Goal: Task Accomplishment & Management: Use online tool/utility

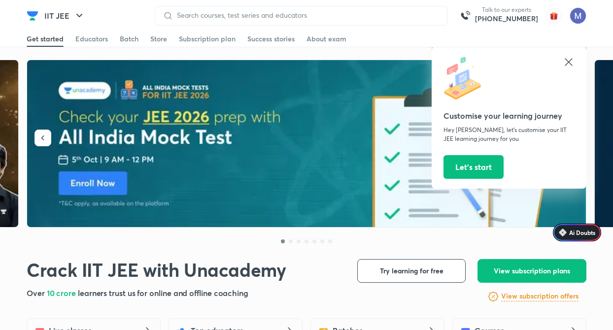
click at [567, 65] on icon at bounding box center [569, 62] width 12 height 12
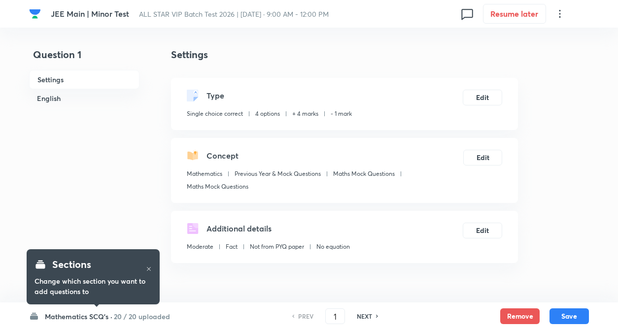
checkbox input "true"
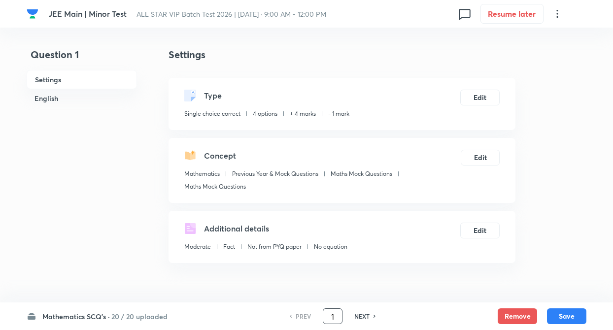
click at [338, 314] on input "1" at bounding box center [332, 316] width 19 height 17
type input "4"
type input "45"
